Goal: Transaction & Acquisition: Purchase product/service

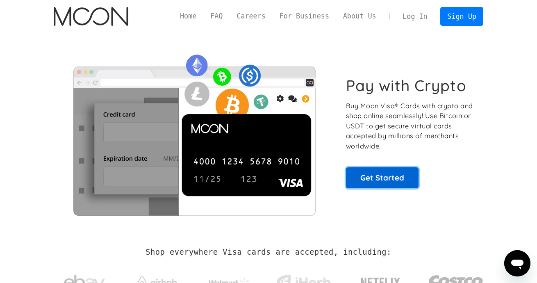
click at [386, 182] on link "Get Started" at bounding box center [382, 177] width 73 height 20
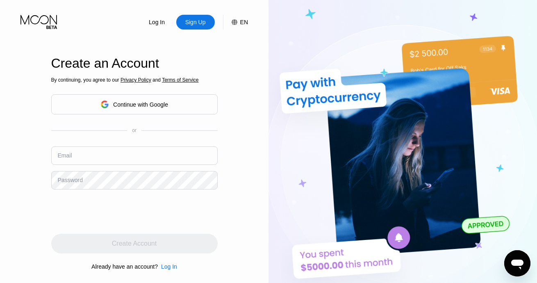
click at [94, 158] on input "text" at bounding box center [134, 155] width 166 height 18
click at [120, 110] on div "Continue with Google" at bounding box center [134, 104] width 68 height 13
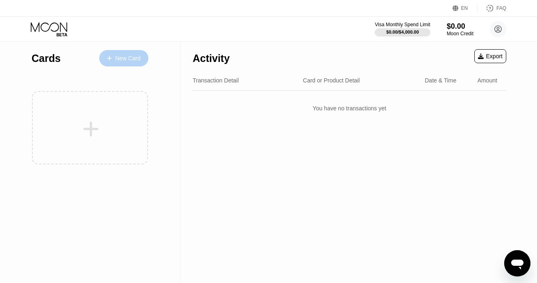
click at [127, 63] on div "New Card" at bounding box center [123, 58] width 49 height 16
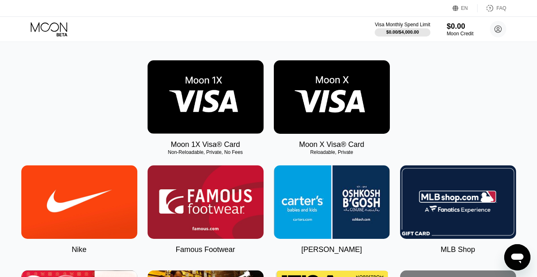
scroll to position [41, 0]
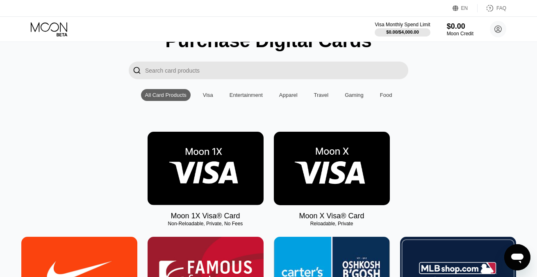
click at [229, 179] on img at bounding box center [206, 168] width 116 height 73
